Goal: Task Accomplishment & Management: Use online tool/utility

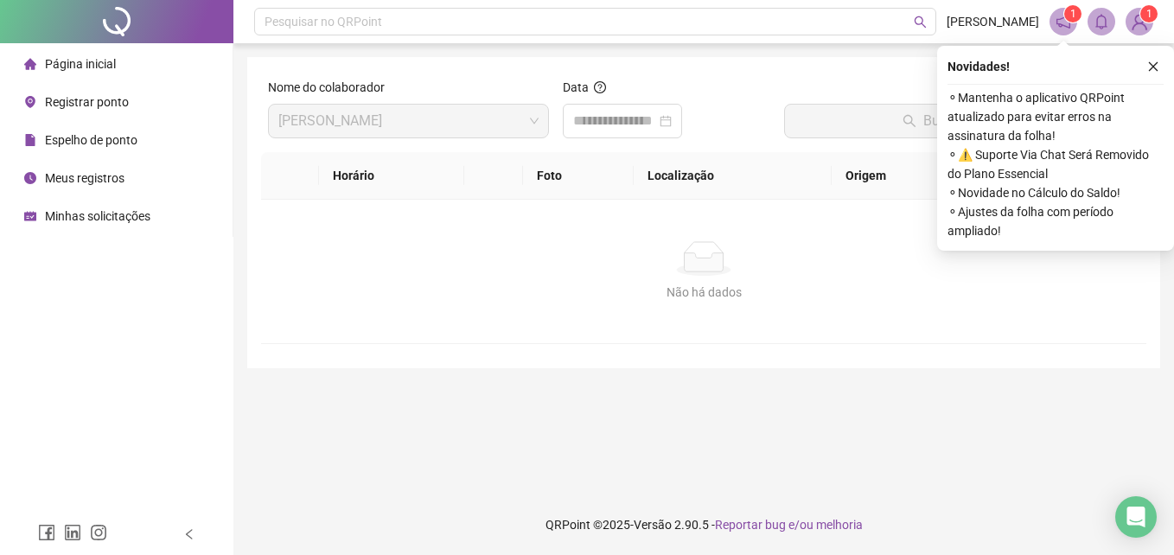
click at [69, 112] on div "Registrar ponto" at bounding box center [76, 102] width 105 height 35
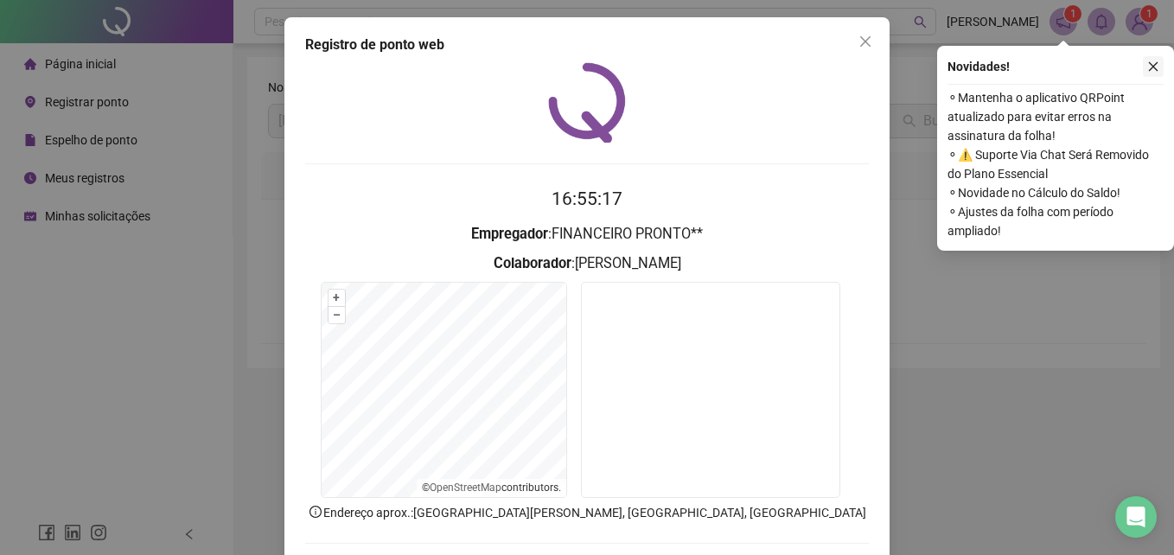
click at [1156, 68] on icon "close" at bounding box center [1153, 67] width 12 height 12
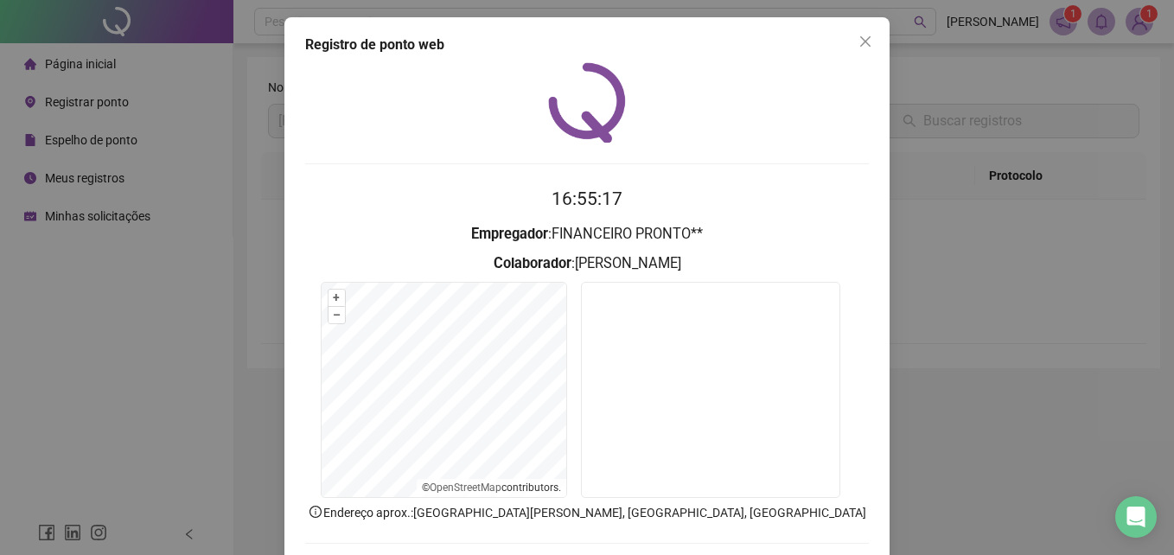
scroll to position [82, 0]
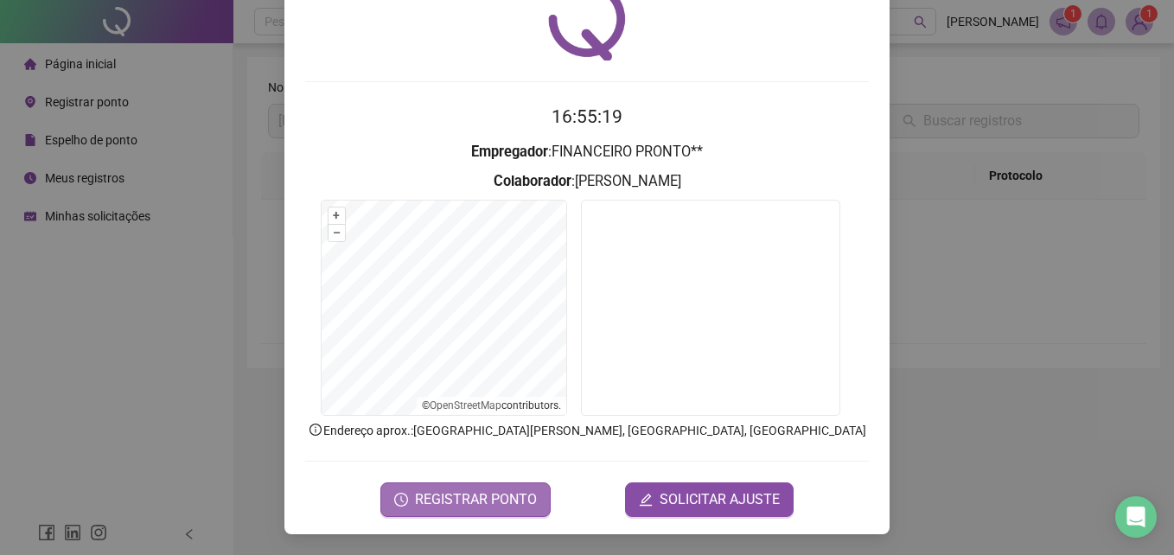
click at [514, 489] on span "REGISTRAR PONTO" at bounding box center [476, 499] width 122 height 21
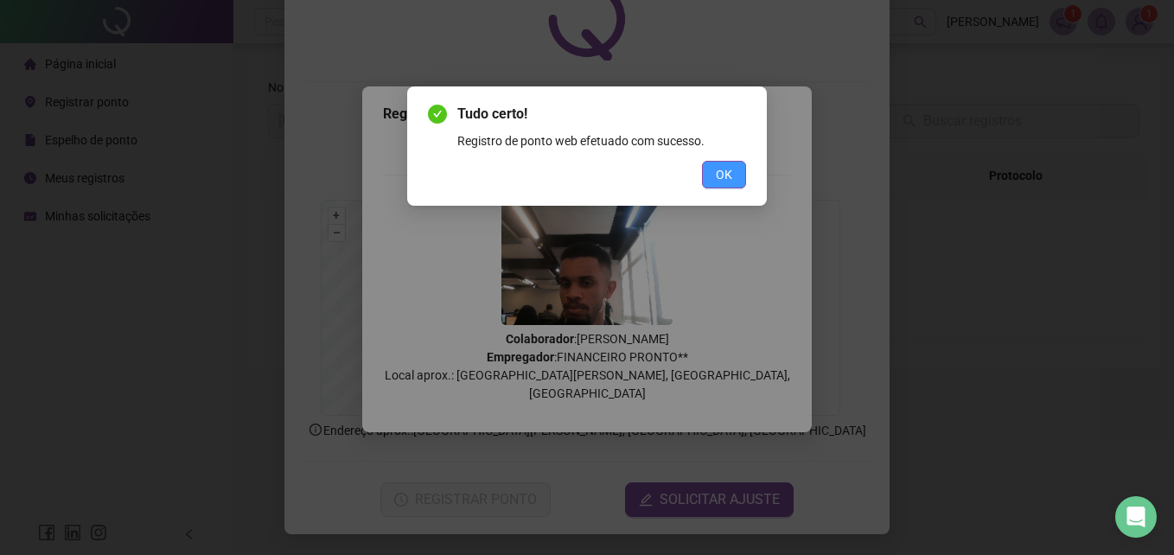
click at [729, 181] on span "OK" at bounding box center [724, 174] width 16 height 19
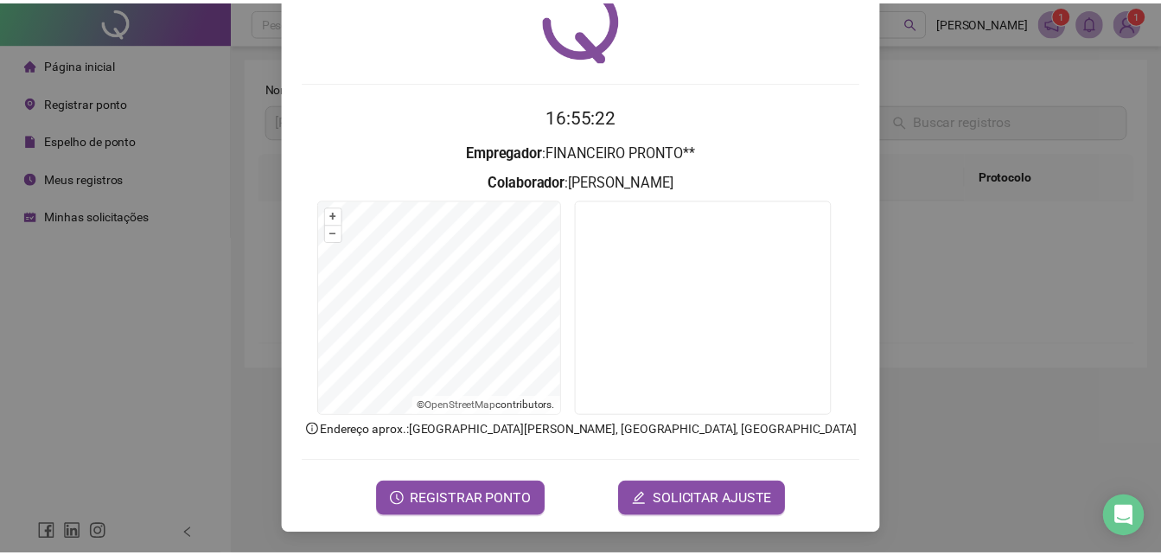
scroll to position [0, 0]
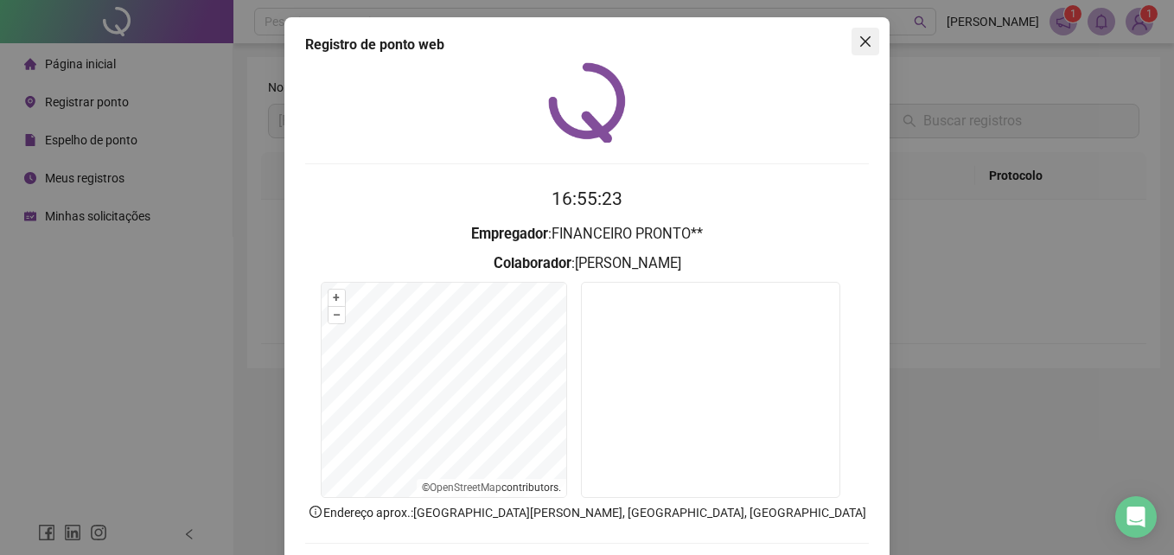
click at [867, 44] on span "Close" at bounding box center [865, 42] width 28 height 14
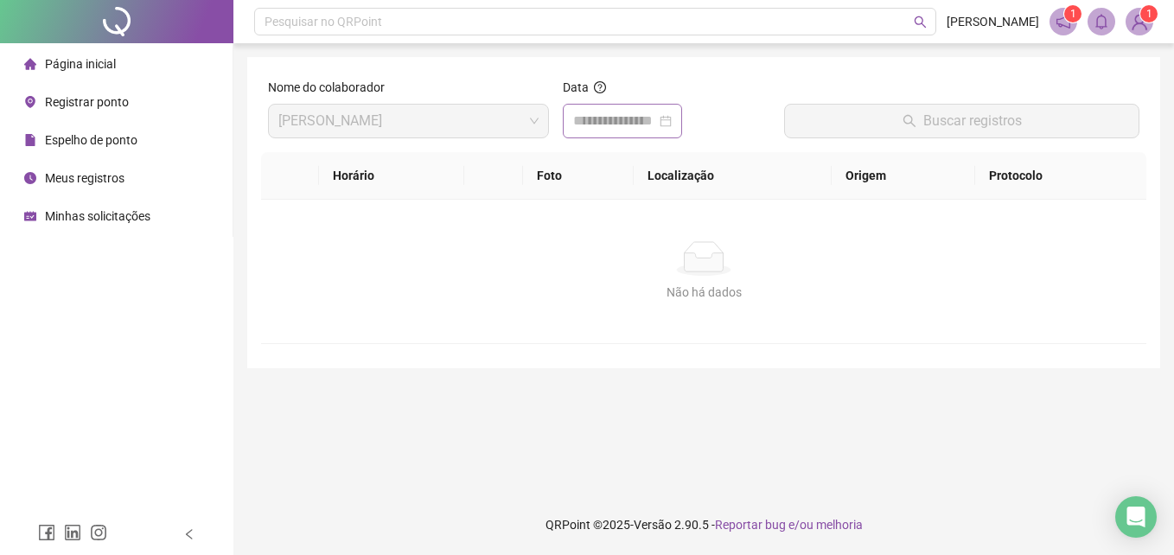
click at [672, 124] on div at bounding box center [622, 121] width 99 height 21
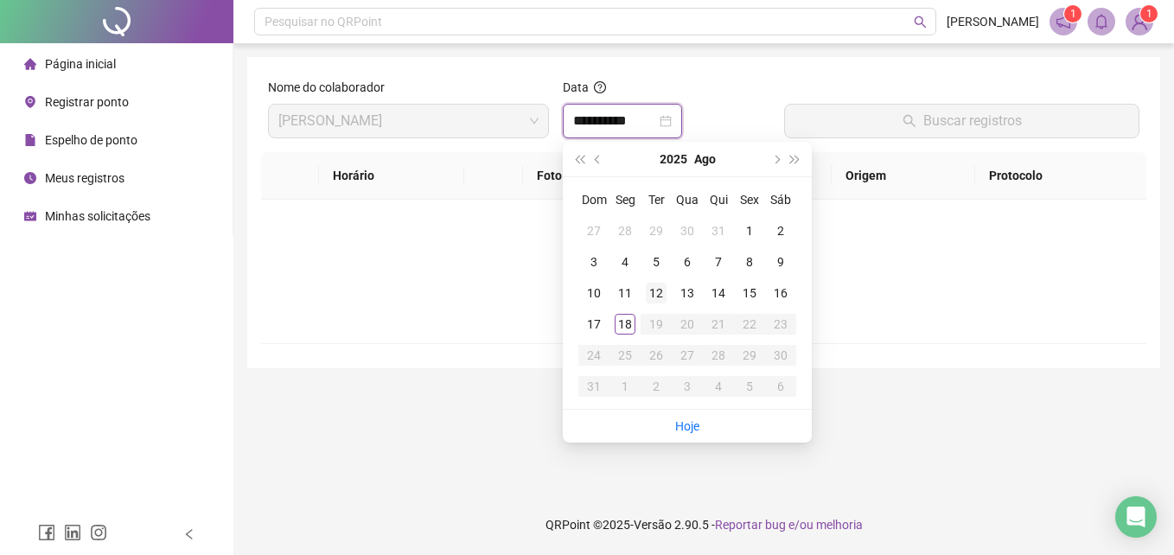
type input "**********"
click at [628, 326] on div "18" at bounding box center [625, 324] width 21 height 21
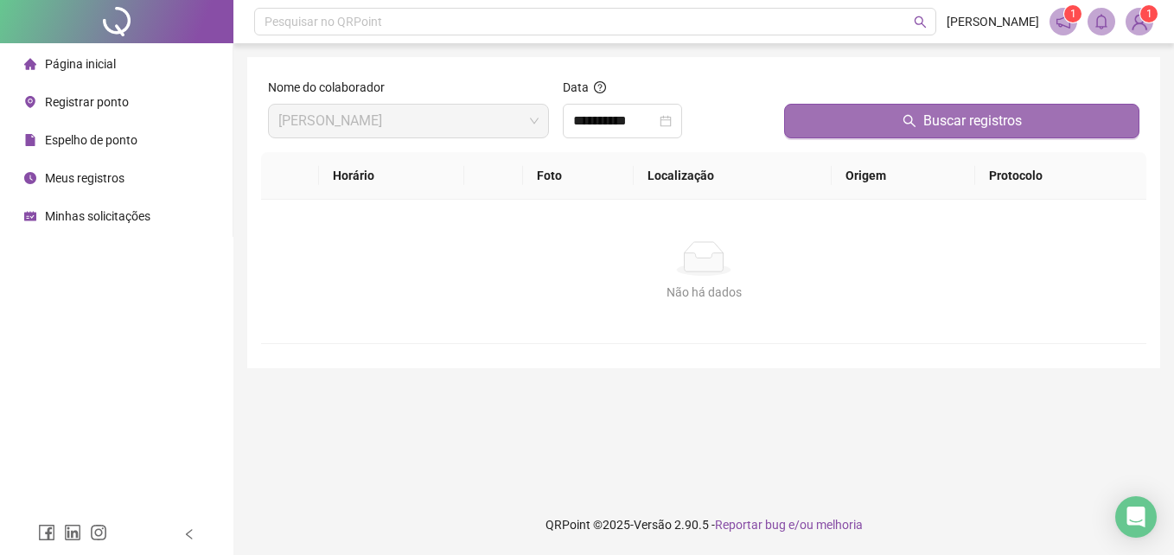
click at [860, 132] on button "Buscar registros" at bounding box center [961, 121] width 355 height 35
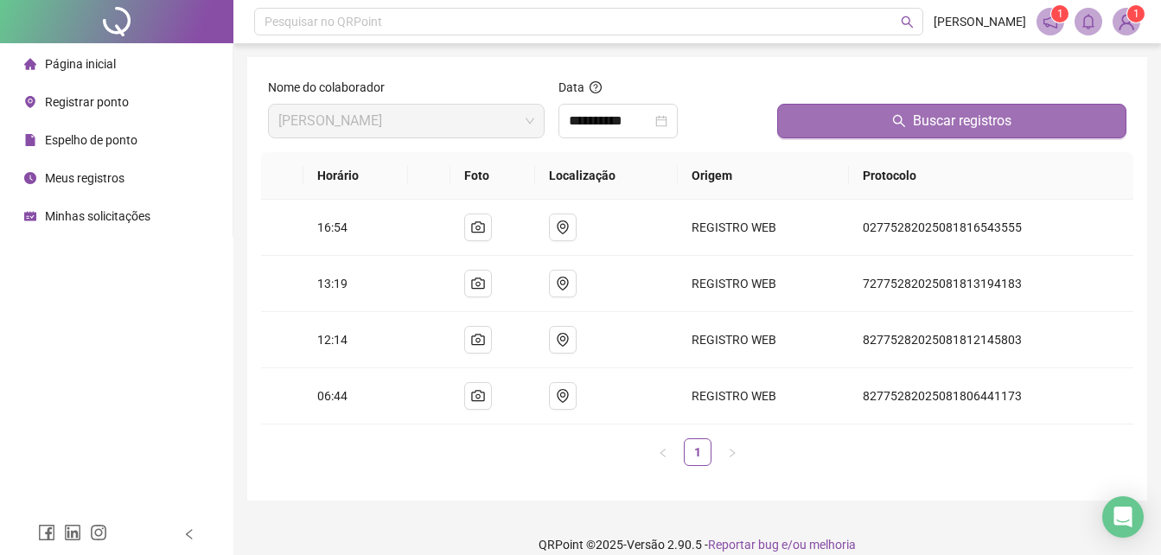
click at [860, 132] on button "Buscar registros" at bounding box center [951, 121] width 349 height 35
click at [964, 127] on span "Buscar registros" at bounding box center [962, 121] width 99 height 21
click at [958, 123] on span "Buscar registros" at bounding box center [962, 121] width 99 height 21
